Goal: Task Accomplishment & Management: Manage account settings

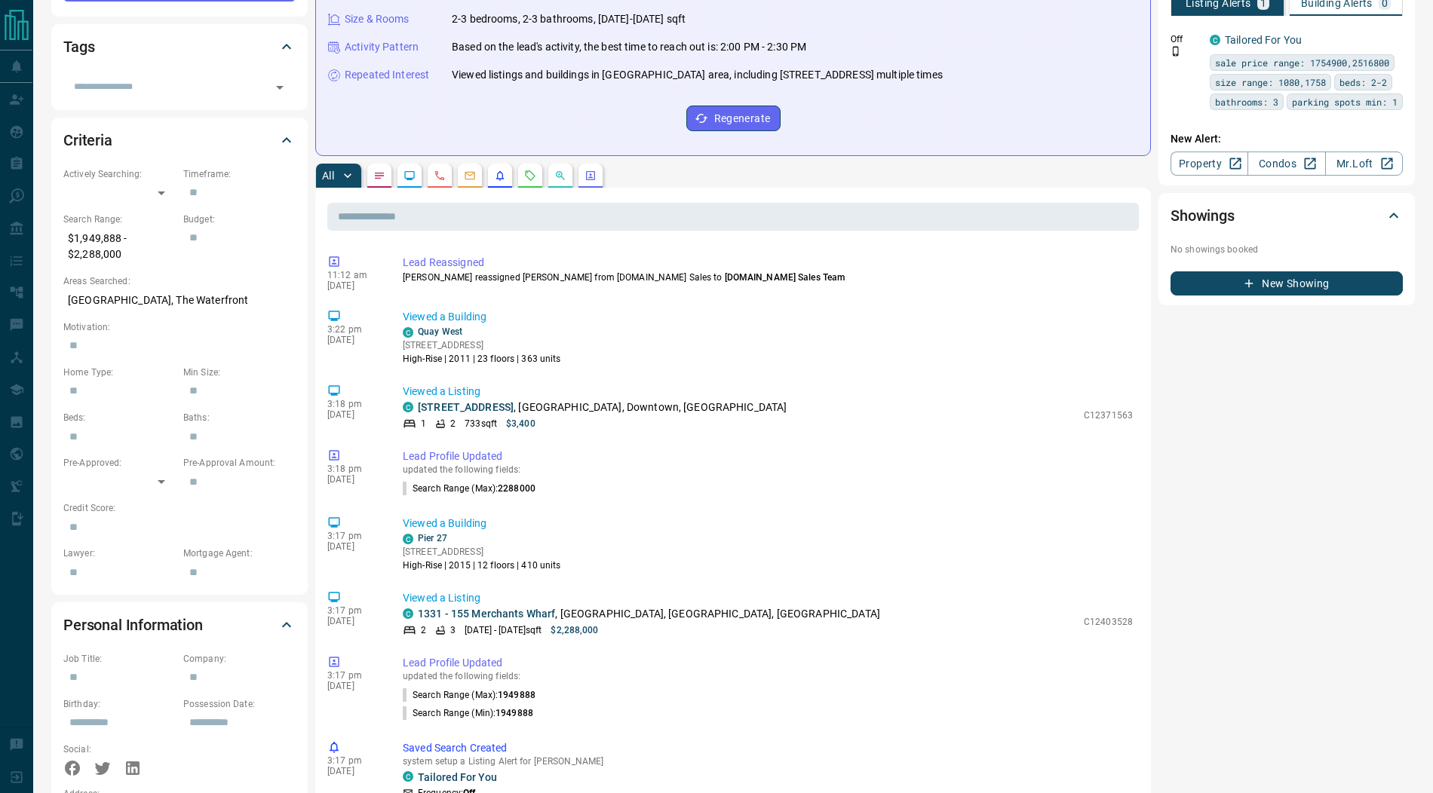
scroll to position [43, 0]
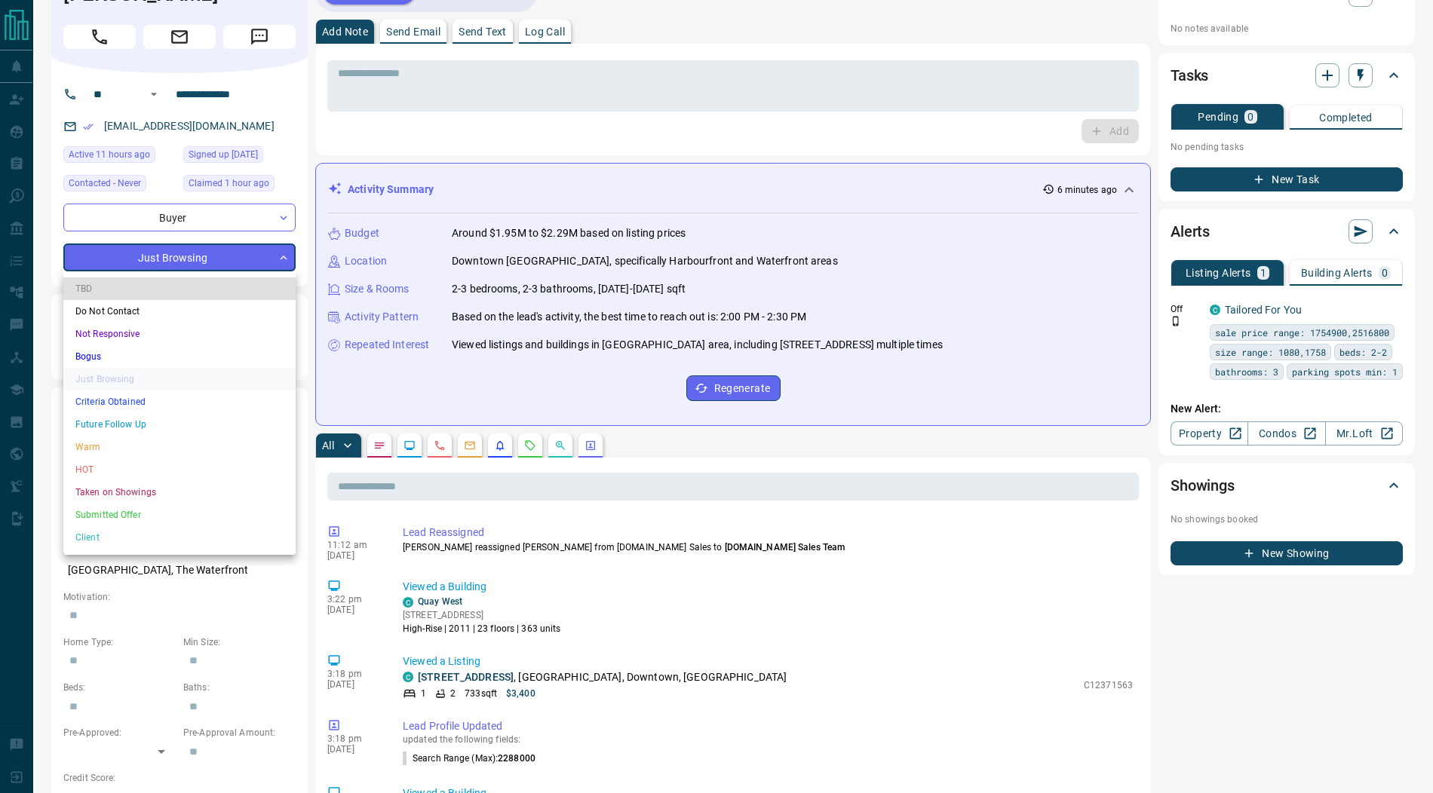
click at [128, 514] on li "Submitted Offer" at bounding box center [179, 515] width 232 height 23
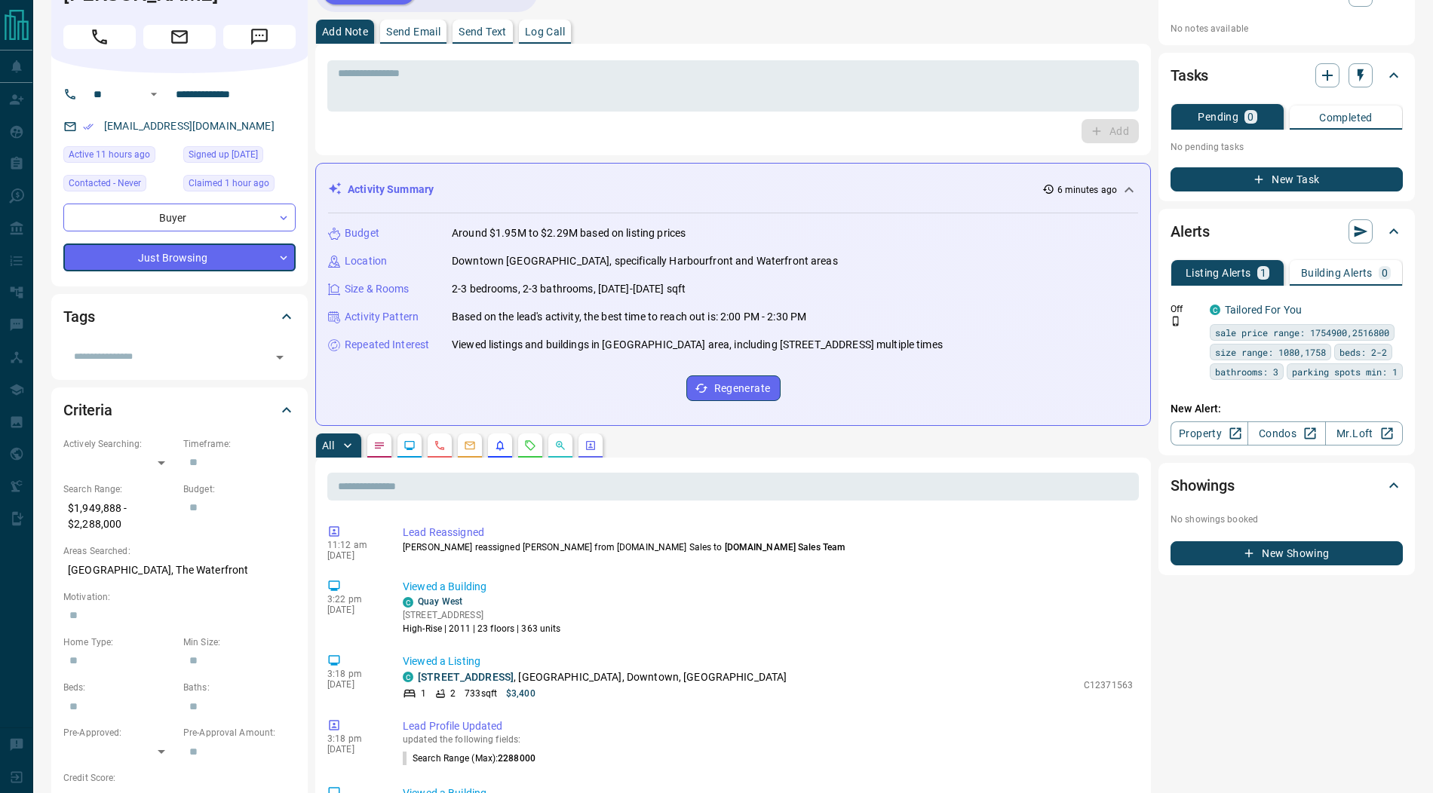
type input "*"
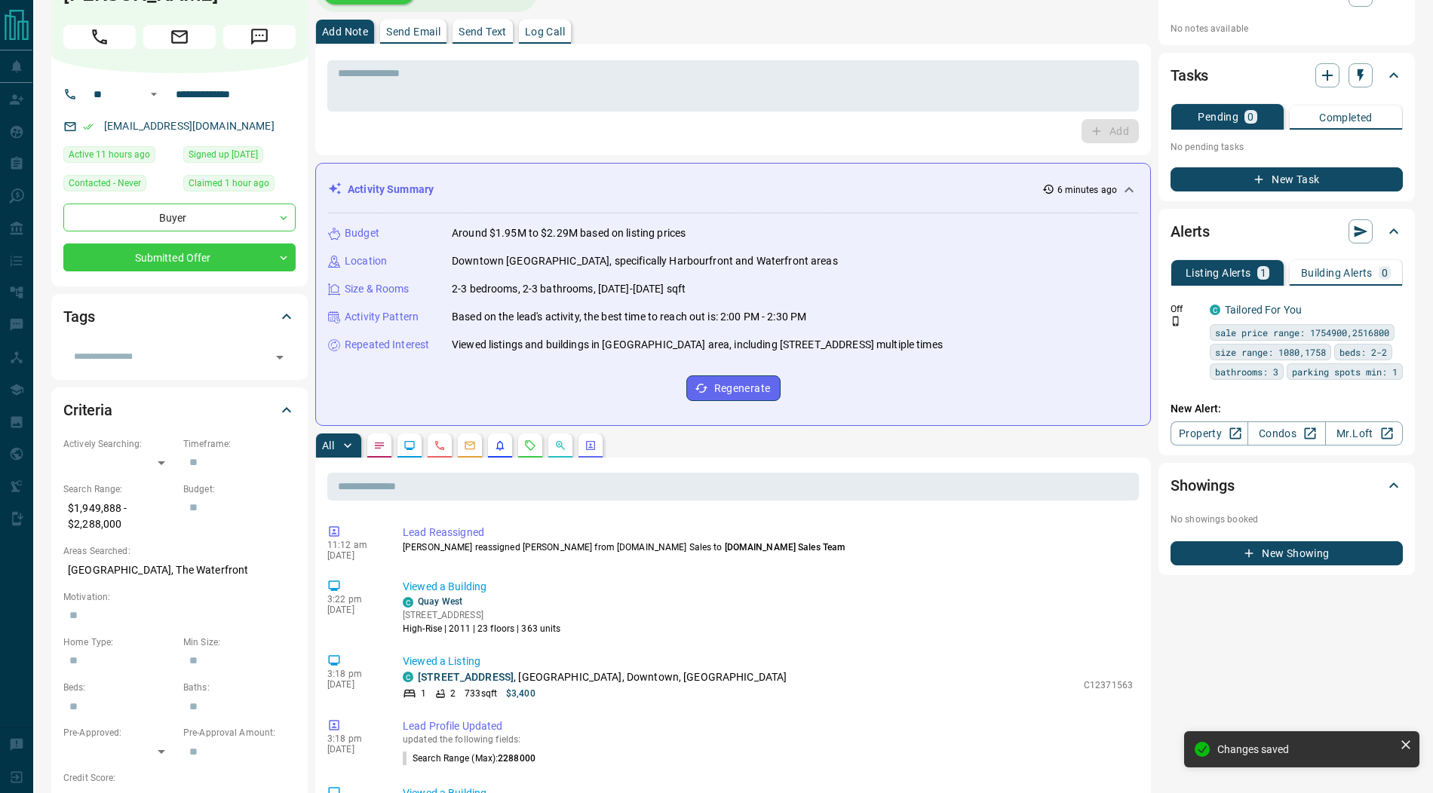
scroll to position [0, 0]
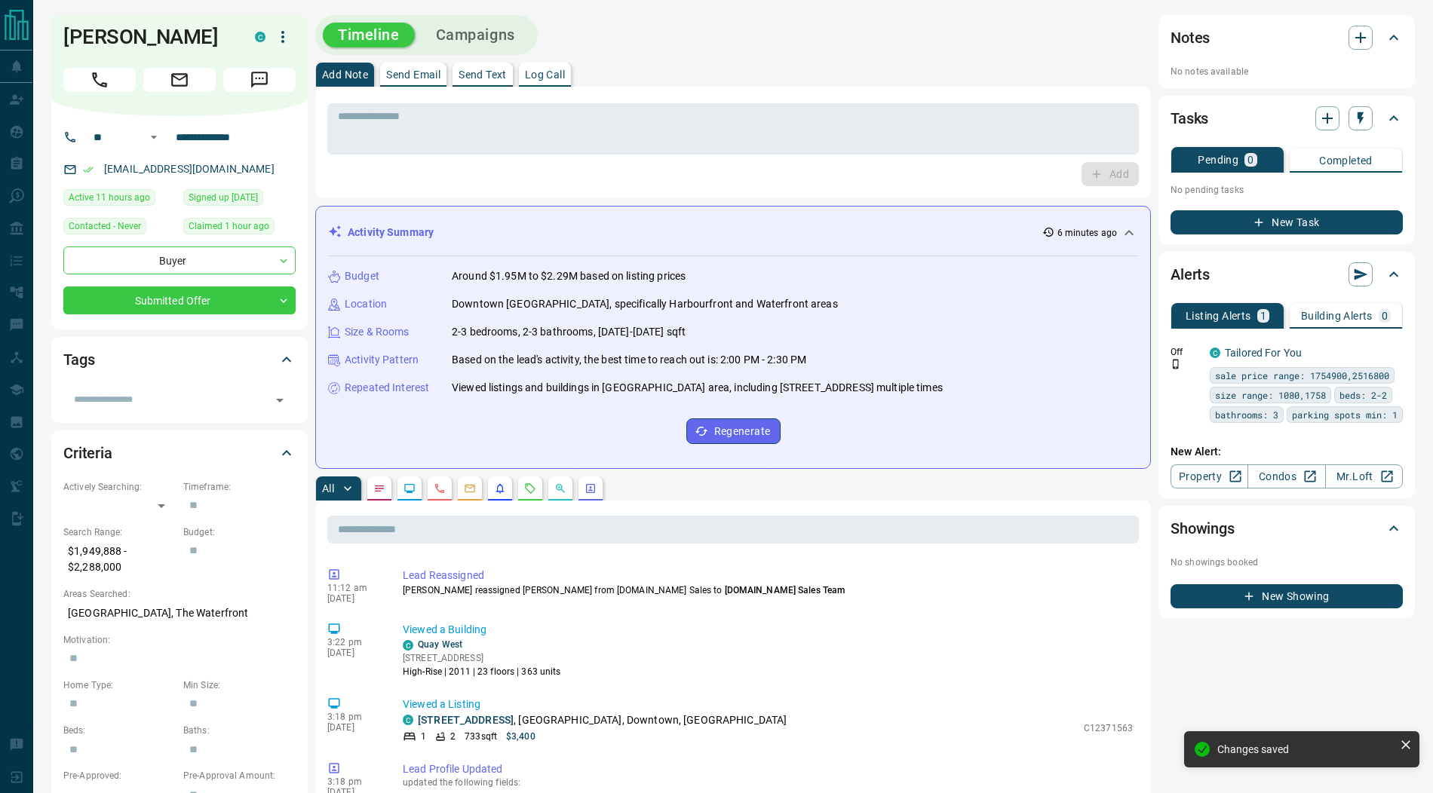
click at [278, 34] on icon "button" at bounding box center [283, 37] width 18 height 18
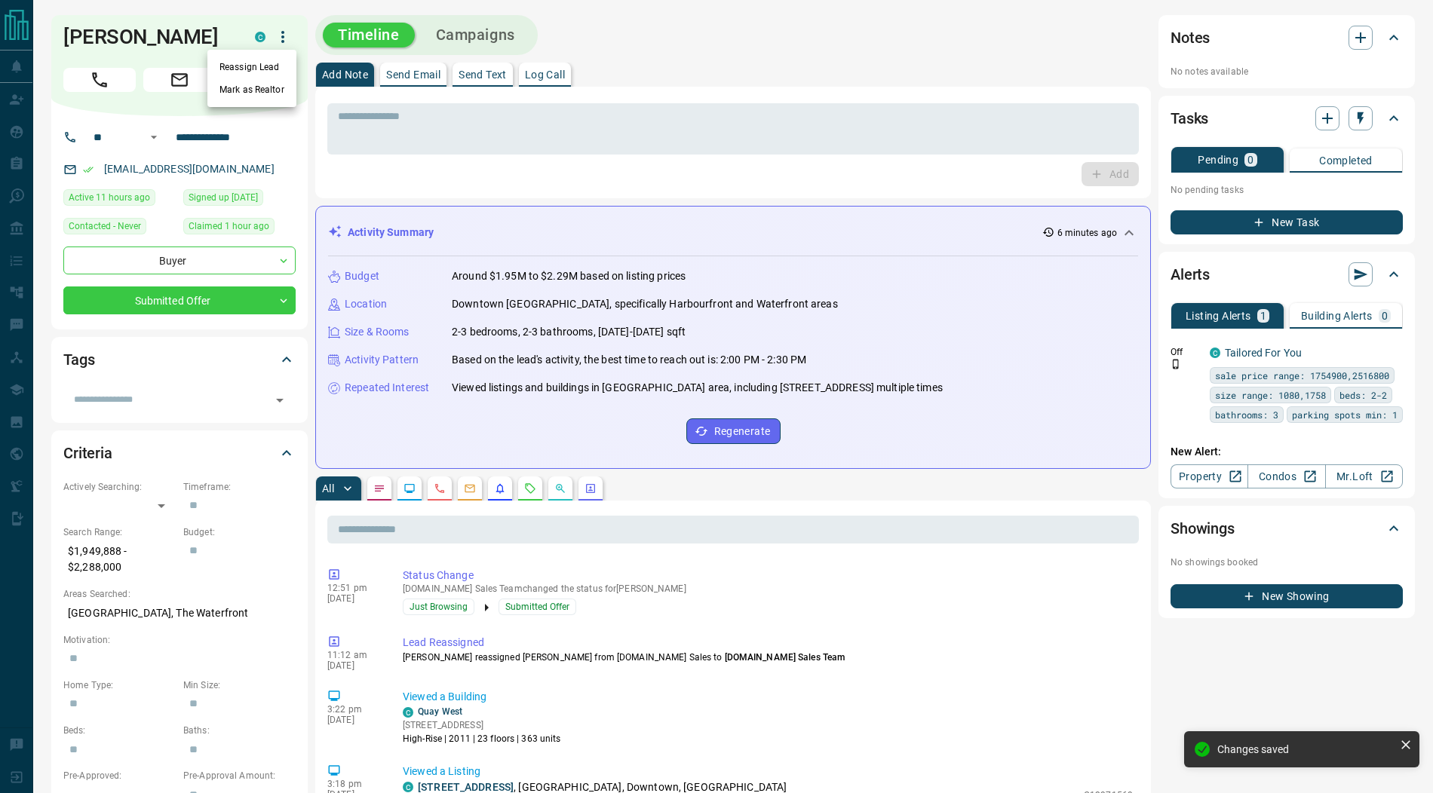
click at [258, 57] on li "Reassign Lead" at bounding box center [251, 67] width 89 height 23
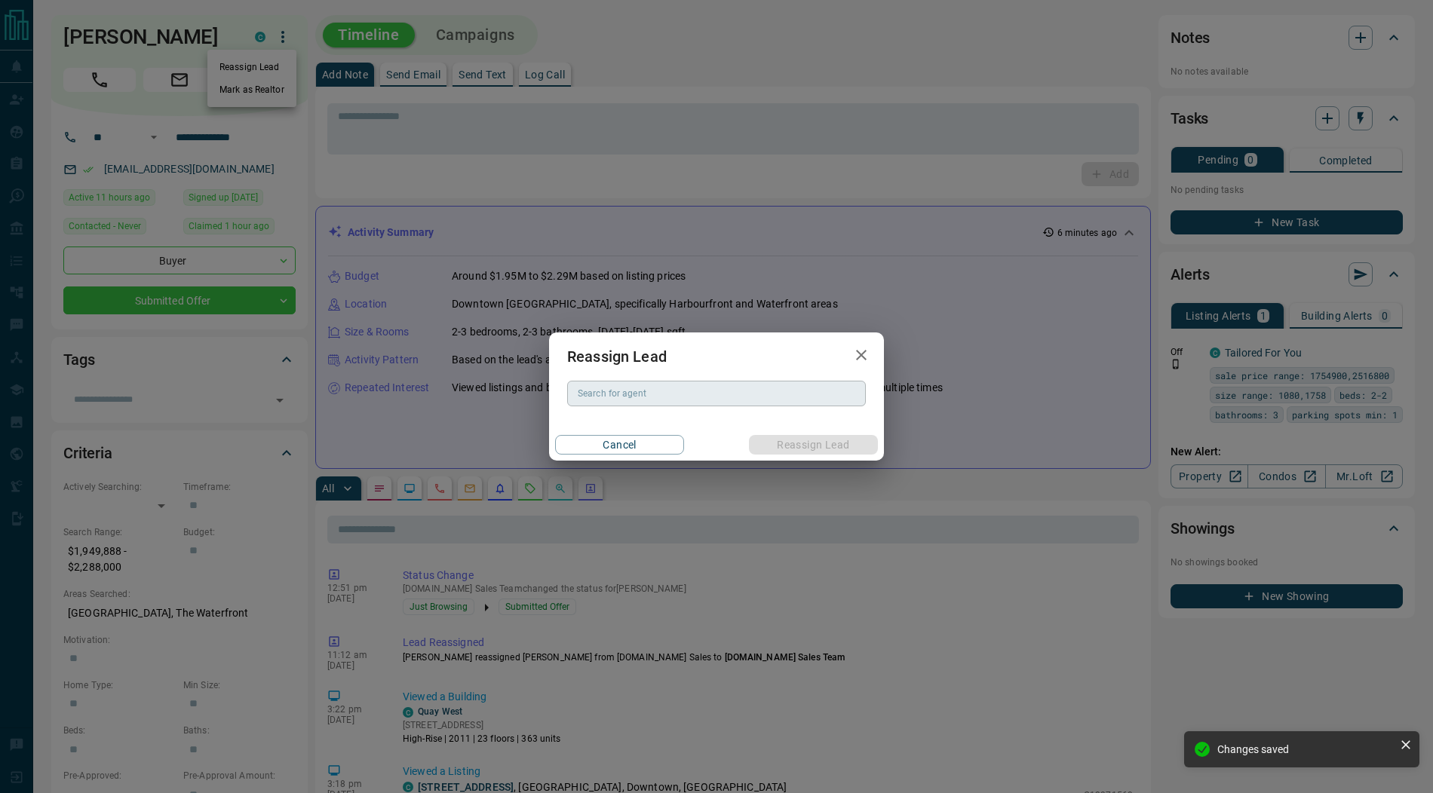
click at [601, 388] on div "Search for agent Search for agent" at bounding box center [716, 394] width 299 height 26
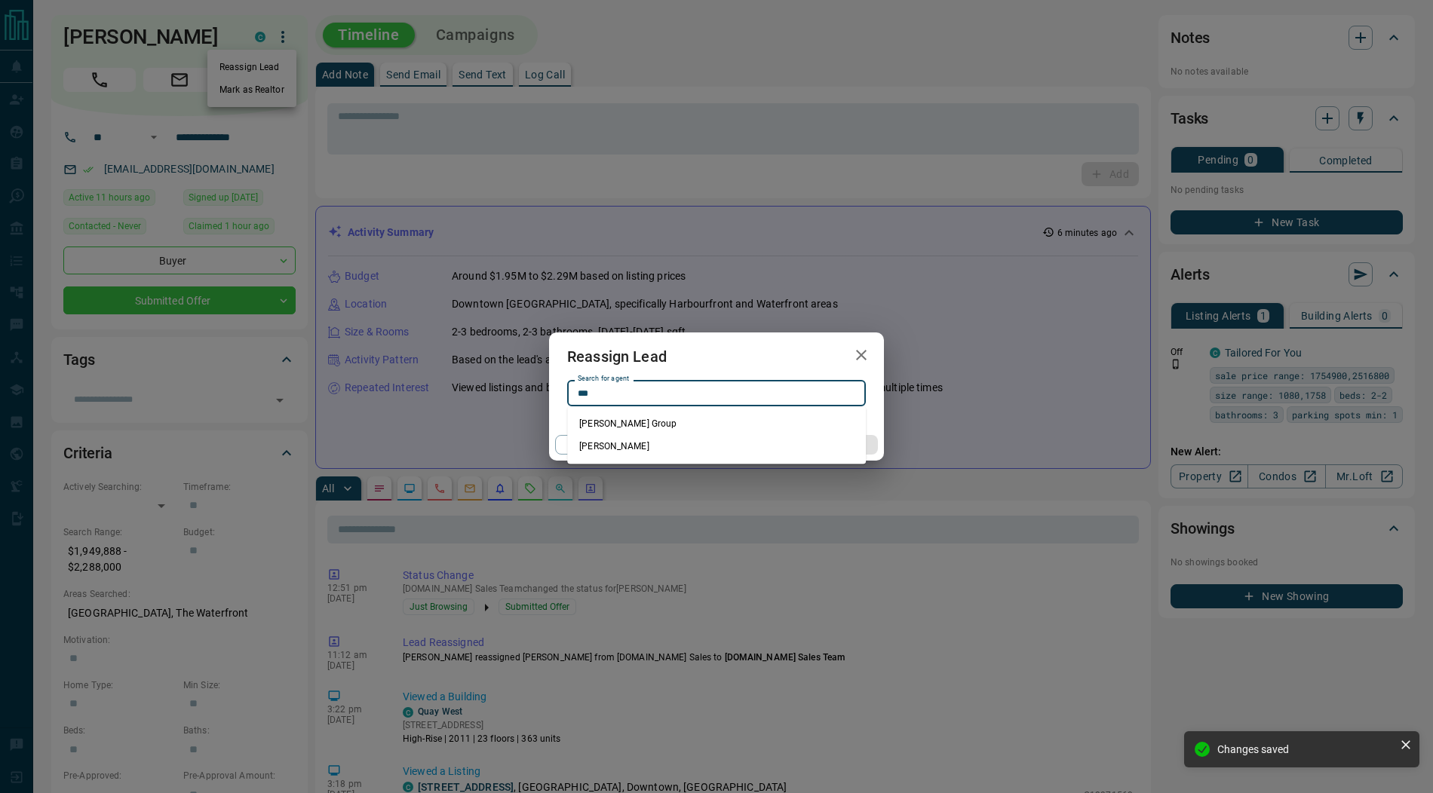
click at [660, 441] on li "[PERSON_NAME]" at bounding box center [716, 446] width 299 height 23
type input "**********"
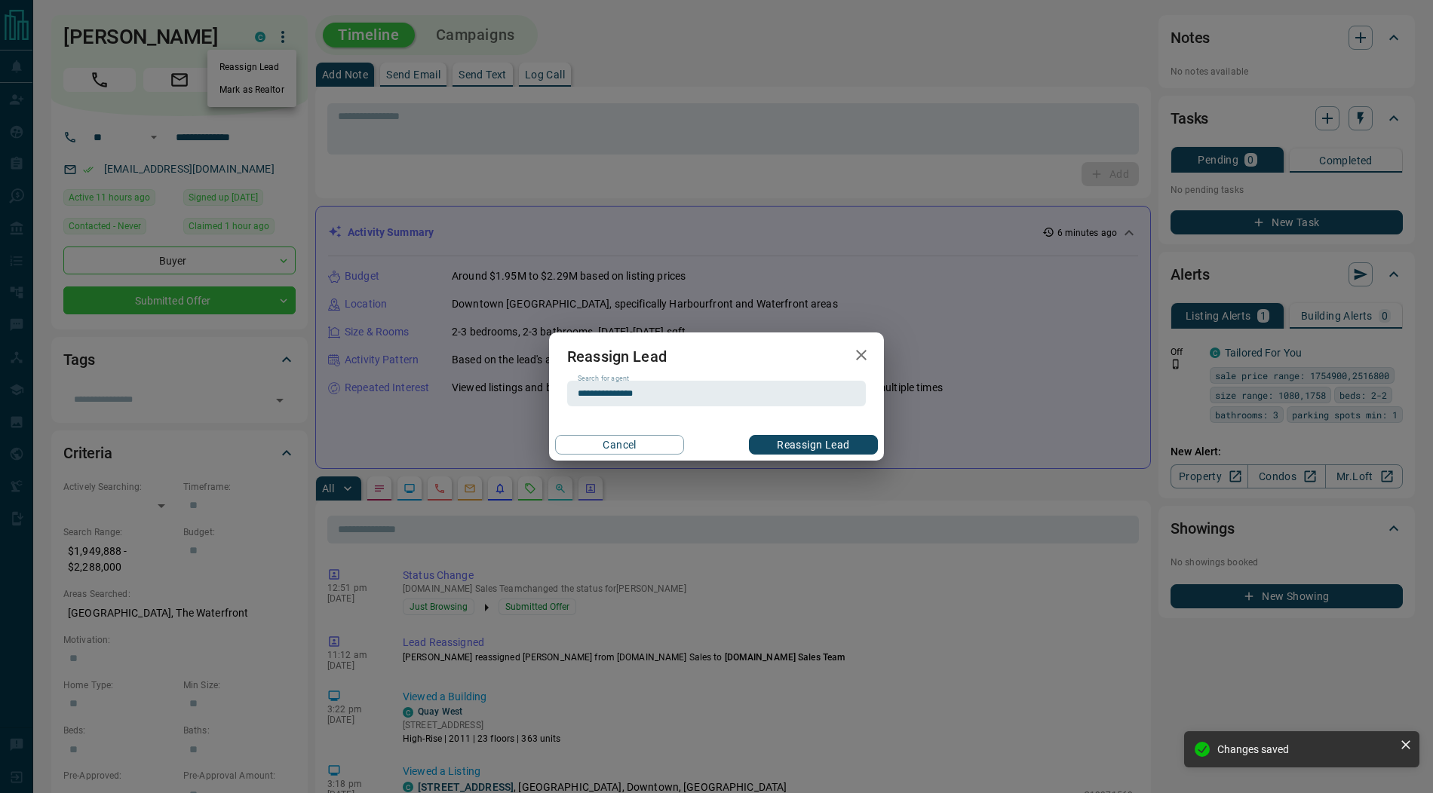
click at [827, 443] on button "Reassign Lead" at bounding box center [813, 445] width 129 height 20
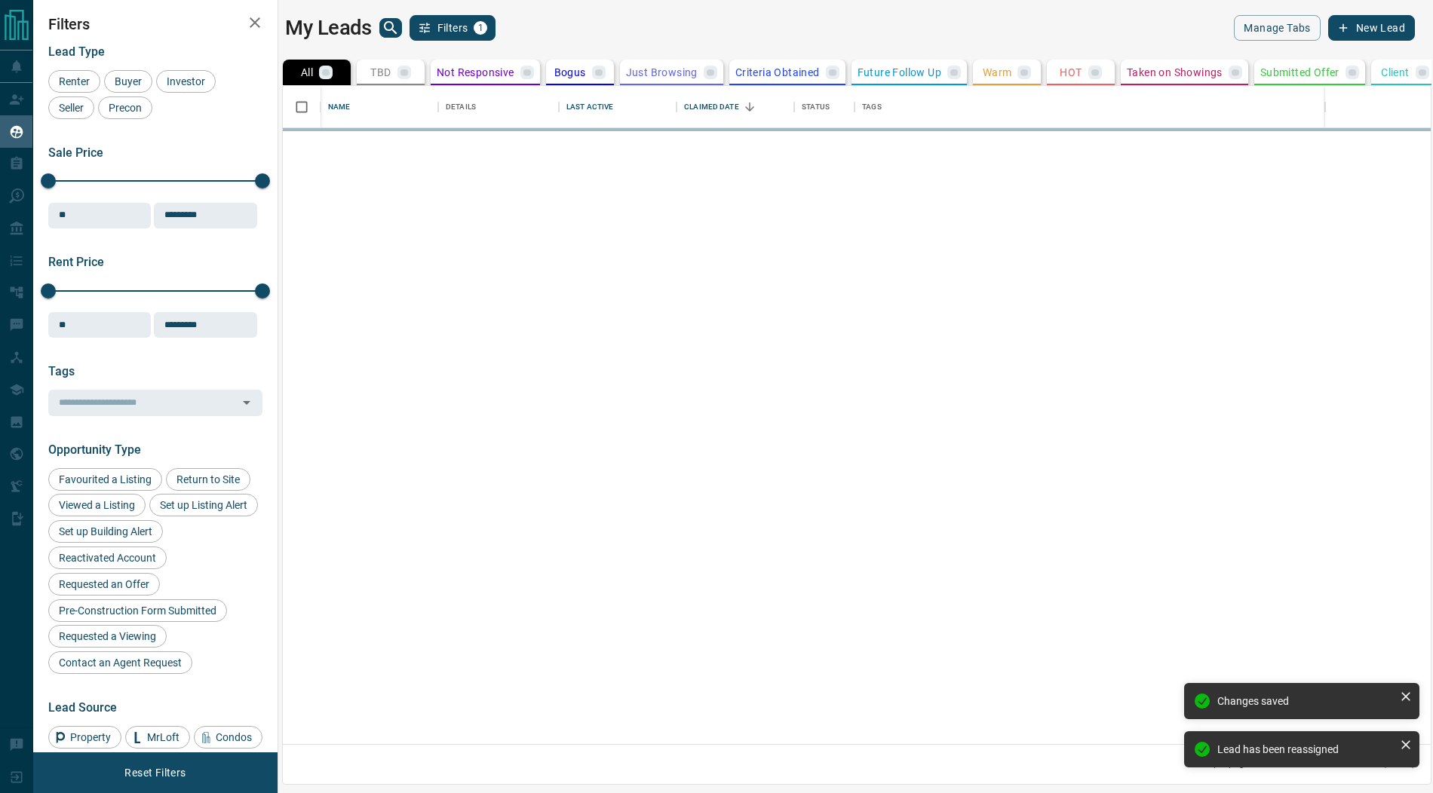
scroll to position [659, 1148]
